Goal: Task Accomplishment & Management: Manage account settings

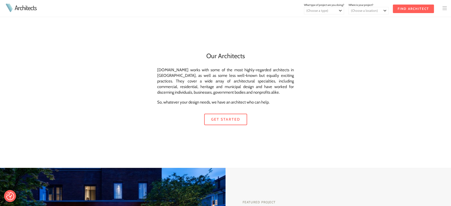
click at [445, 9] on img at bounding box center [445, 8] width 4 height 4
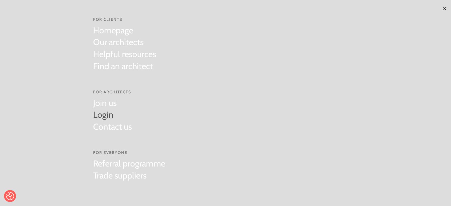
click at [100, 113] on link "Login" at bounding box center [112, 115] width 39 height 12
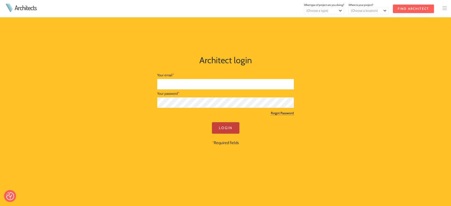
type input "james@morsharte.com"
click at [227, 130] on input "Login" at bounding box center [226, 127] width 28 height 11
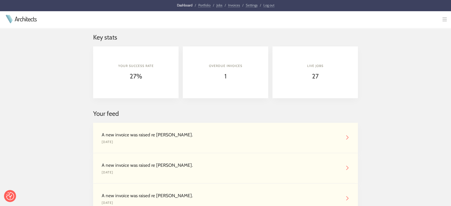
click at [236, 4] on link "Invoices" at bounding box center [234, 5] width 12 height 5
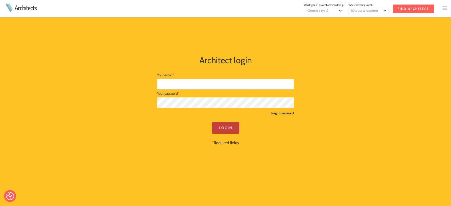
type input "[PERSON_NAME][EMAIL_ADDRESS][DOMAIN_NAME]"
click at [218, 125] on input "Login" at bounding box center [226, 127] width 28 height 11
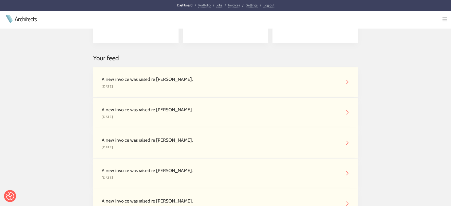
scroll to position [69, 0]
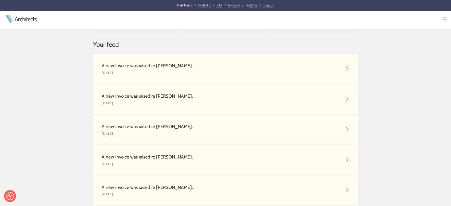
click at [214, 63] on div "A new invoice was raised re Jasmine Worsley." at bounding box center [221, 65] width 239 height 7
click at [348, 68] on img at bounding box center [347, 68] width 4 height 4
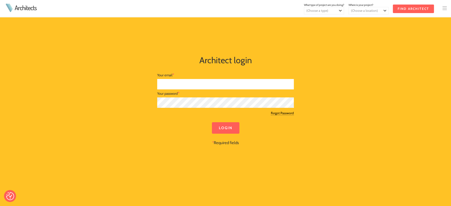
type input "[PERSON_NAME][EMAIL_ADDRESS][DOMAIN_NAME]"
click at [225, 121] on div at bounding box center [225, 119] width 137 height 6
click at [226, 128] on input "Login" at bounding box center [226, 127] width 28 height 11
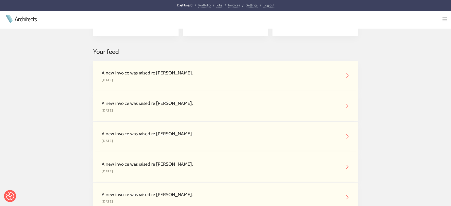
scroll to position [69, 0]
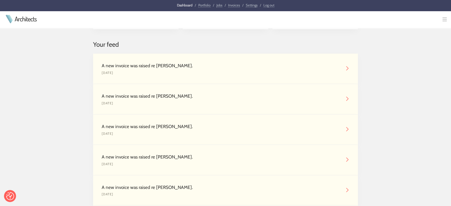
click at [347, 67] on img at bounding box center [347, 68] width 4 height 4
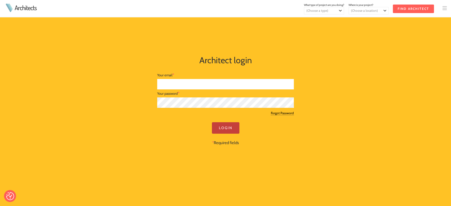
type input "[PERSON_NAME][EMAIL_ADDRESS][DOMAIN_NAME]"
click at [226, 130] on input "Login" at bounding box center [226, 127] width 28 height 11
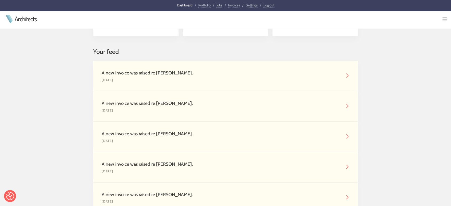
scroll to position [69, 0]
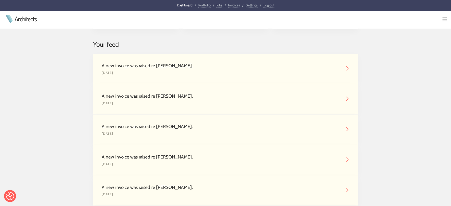
click at [146, 68] on div "A new invoice was raised re [PERSON_NAME]." at bounding box center [221, 65] width 239 height 7
click at [347, 70] on img at bounding box center [347, 68] width 4 height 4
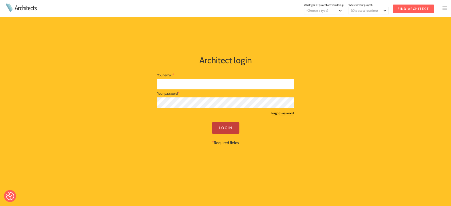
type input "james@morsharte.com"
click at [223, 128] on input "Login" at bounding box center [226, 127] width 28 height 11
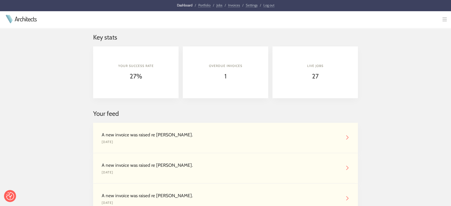
click at [231, 5] on link "Invoices" at bounding box center [234, 5] width 12 height 5
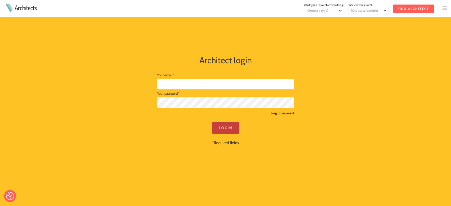
type input "james@morsharte.com"
click at [224, 129] on input "Login" at bounding box center [226, 127] width 28 height 11
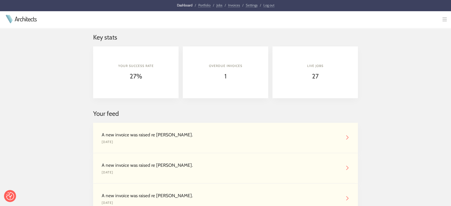
click at [229, 6] on link "Invoices" at bounding box center [234, 5] width 12 height 5
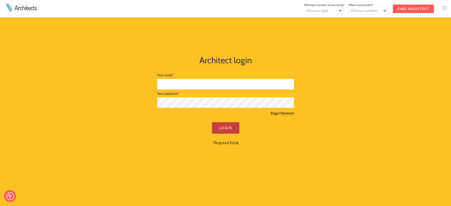
type input "james@morsharte.com"
click at [222, 125] on input "Login" at bounding box center [226, 127] width 28 height 11
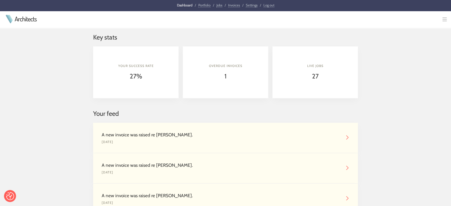
click at [218, 4] on link "Jobs" at bounding box center [220, 5] width 6 height 5
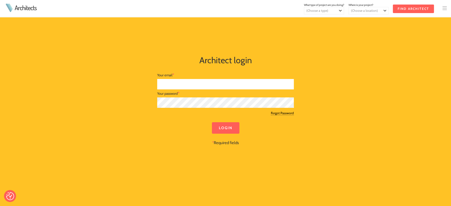
type input "[PERSON_NAME][EMAIL_ADDRESS][DOMAIN_NAME]"
click at [448, 7] on link at bounding box center [447, 9] width 9 height 5
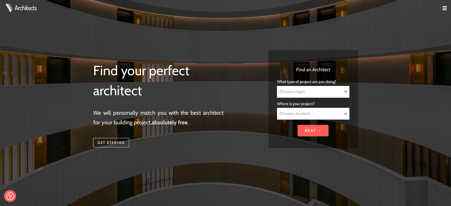
click at [442, 8] on td at bounding box center [442, 8] width 17 height 17
click at [444, 8] on img at bounding box center [445, 8] width 4 height 4
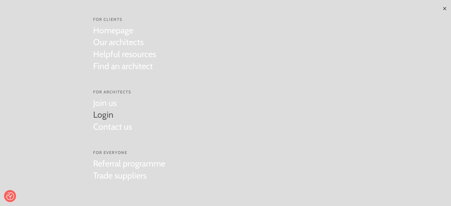
click at [108, 113] on link "Login" at bounding box center [112, 115] width 39 height 12
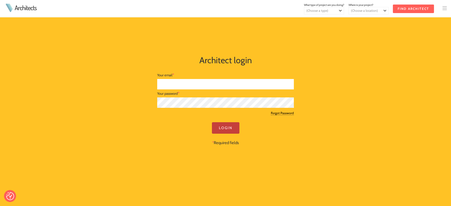
type input "[PERSON_NAME][EMAIL_ADDRESS][DOMAIN_NAME]"
click at [230, 124] on input "Login" at bounding box center [226, 127] width 28 height 11
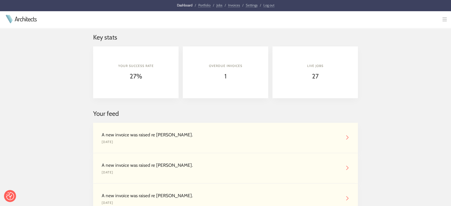
click at [218, 4] on link "Jobs" at bounding box center [220, 5] width 6 height 5
